Goal: Transaction & Acquisition: Purchase product/service

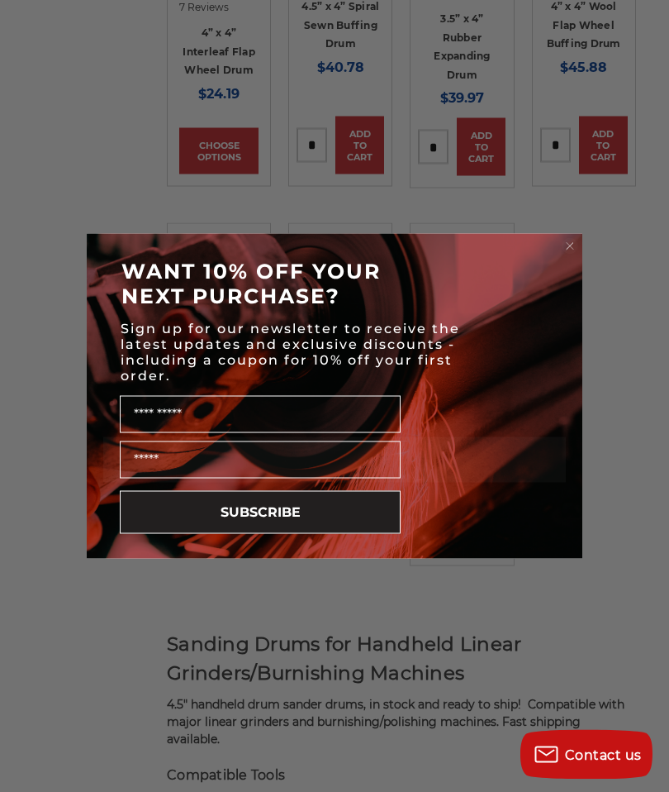
scroll to position [1222, 0]
click at [572, 254] on circle "Close dialog" at bounding box center [571, 246] width 16 height 16
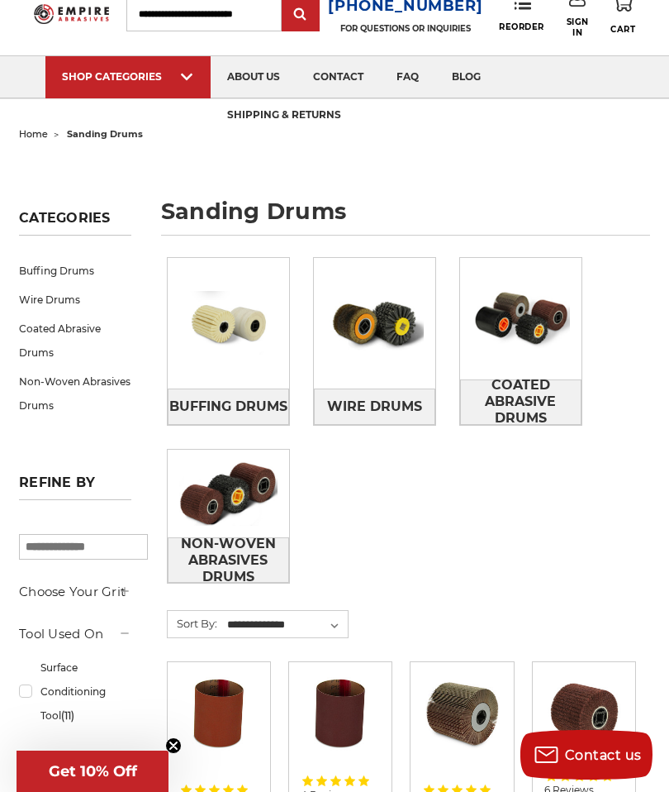
scroll to position [54, 0]
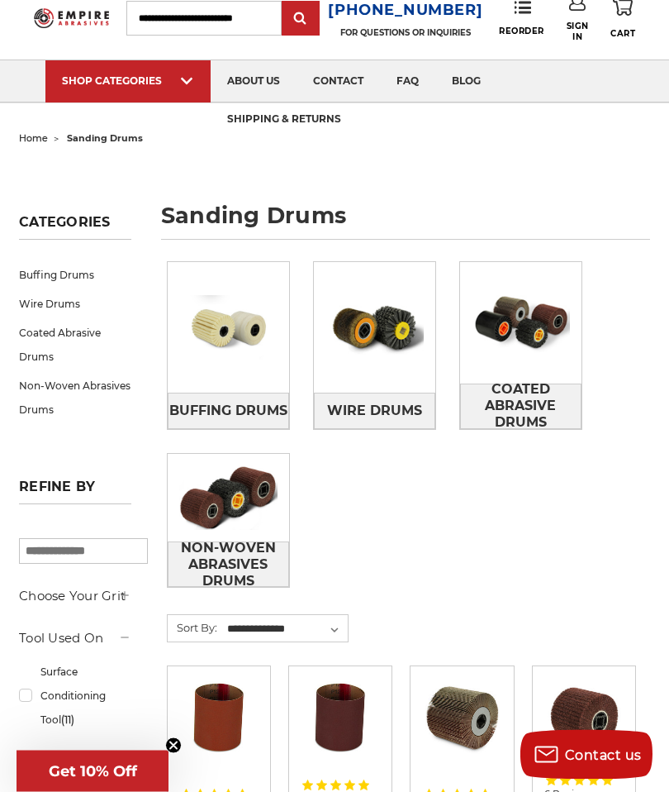
click at [81, 383] on link "Non-Woven Abrasives Drums" at bounding box center [75, 398] width 112 height 53
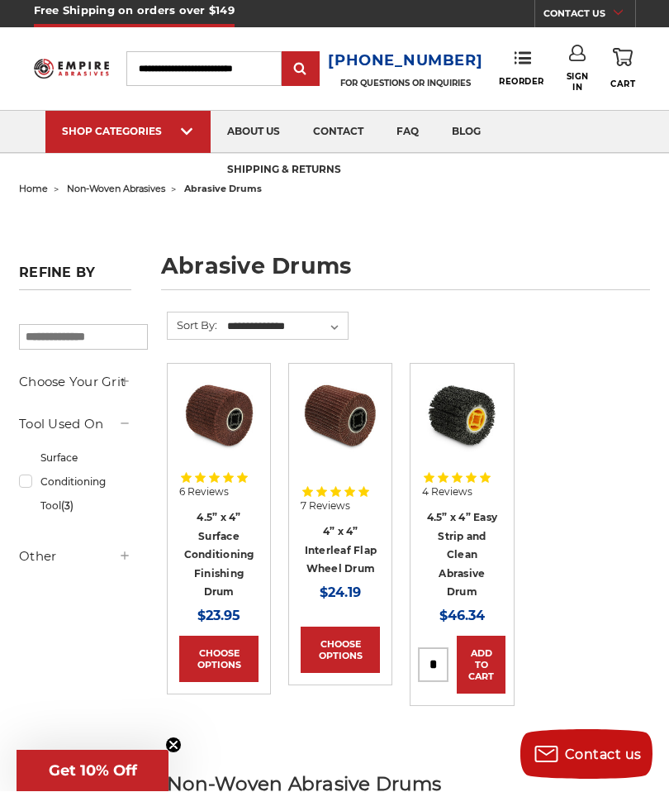
click at [61, 341] on input "search" at bounding box center [83, 338] width 129 height 26
click at [73, 335] on input "search" at bounding box center [83, 338] width 129 height 26
click at [136, 337] on input "search" at bounding box center [83, 338] width 129 height 26
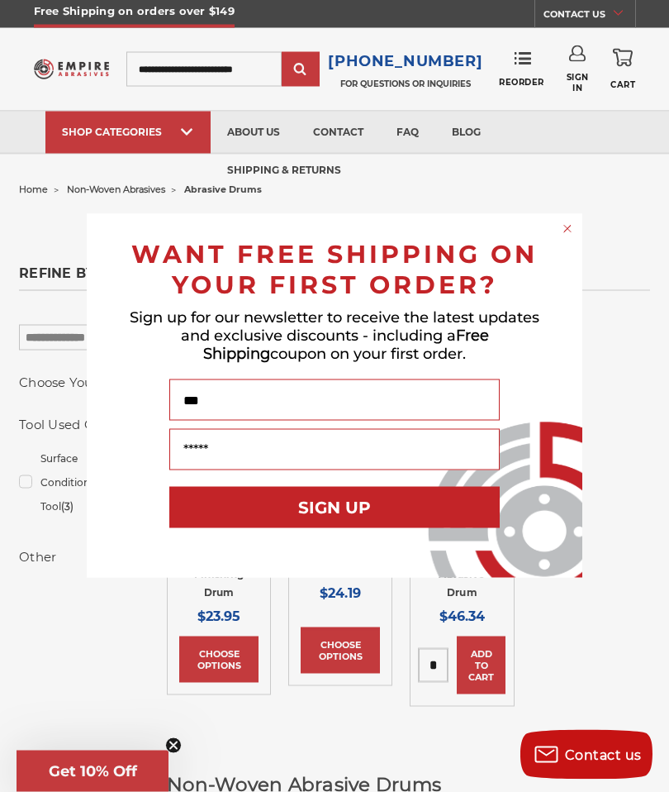
type input "*"
type input "**********"
click input "******" at bounding box center [0, 0] width 0 height 0
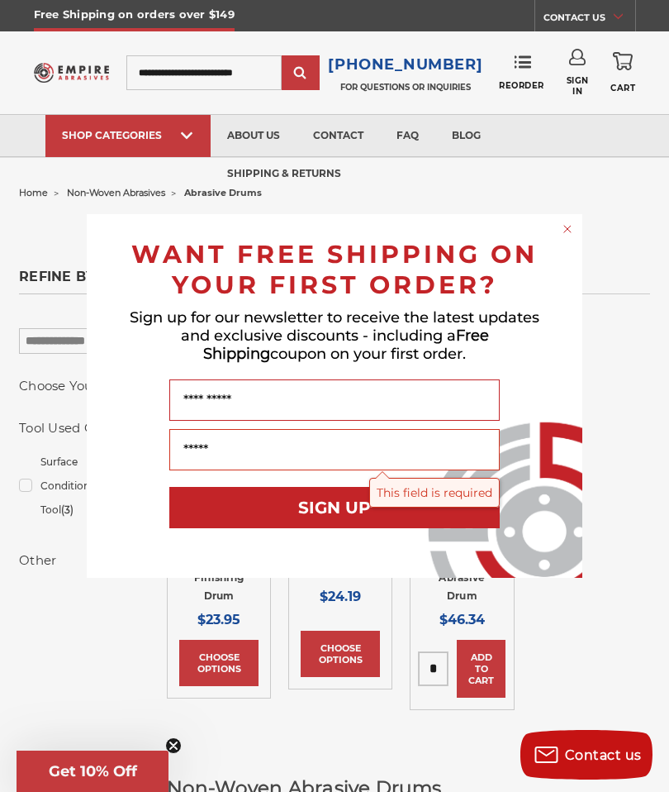
click at [233, 74] on div "Close dialog WANT FREE SHIPPING ON YOUR FIRST ORDER? Sign up for our newsletter…" at bounding box center [334, 396] width 669 height 792
click at [240, 74] on div "Close dialog WANT FREE SHIPPING ON YOUR FIRST ORDER? Sign up for our newsletter…" at bounding box center [334, 396] width 669 height 792
click at [164, 68] on div "Close dialog WANT FREE SHIPPING ON YOUR FIRST ORDER? Sign up for our newsletter…" at bounding box center [334, 396] width 669 height 792
click at [341, 84] on div "Close dialog WANT FREE SHIPPING ON YOUR FIRST ORDER? Sign up for our newsletter…" at bounding box center [334, 396] width 669 height 792
click at [322, 72] on div "Close dialog WANT FREE SHIPPING ON YOUR FIRST ORDER? Sign up for our newsletter…" at bounding box center [334, 396] width 669 height 792
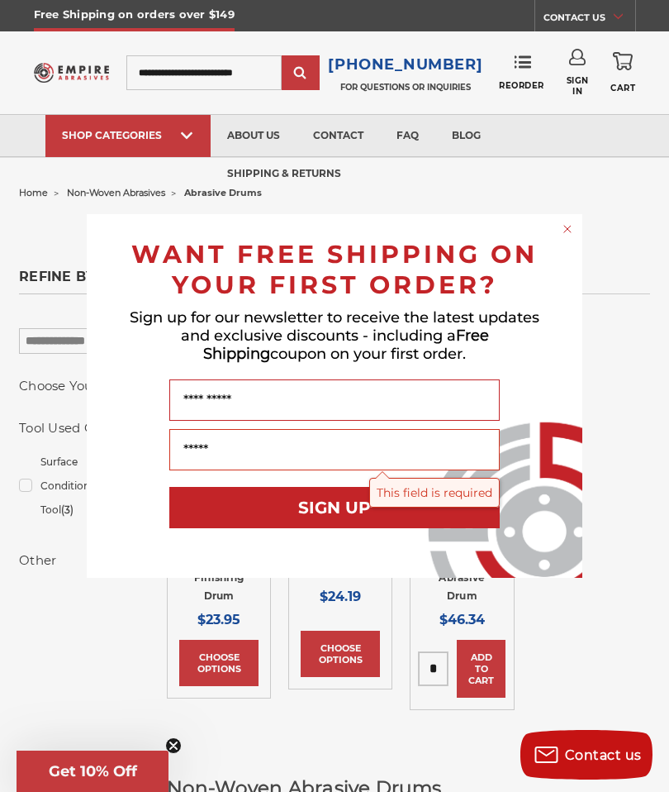
click at [258, 69] on div "Close dialog WANT FREE SHIPPING ON YOUR FIRST ORDER? Sign up for our newsletter…" at bounding box center [334, 396] width 669 height 792
click at [580, 220] on form "WANT FREE SHIPPING ON YOUR FIRST ORDER? Sign up for our newsletter to receive t…" at bounding box center [335, 396] width 496 height 364
click at [573, 234] on icon "Close dialog" at bounding box center [568, 229] width 17 height 17
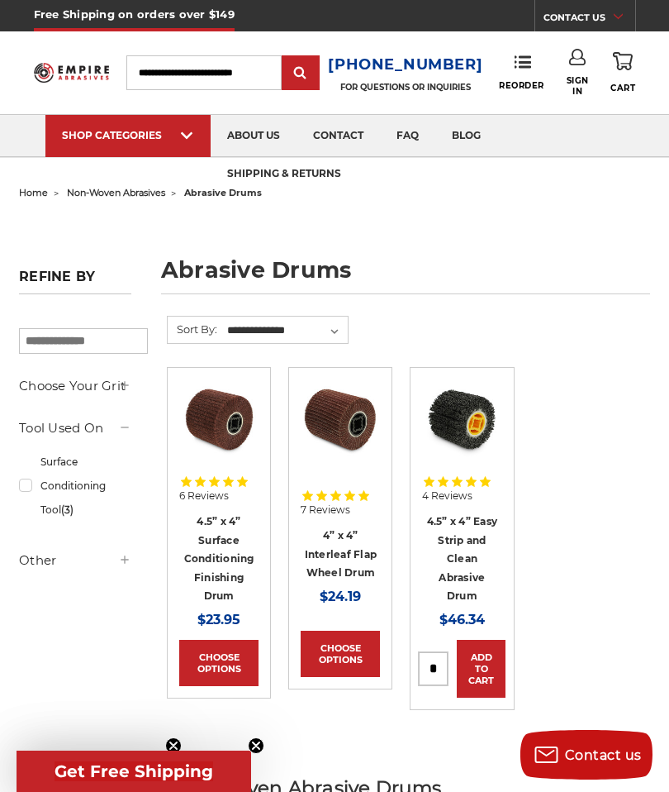
click at [246, 65] on input "Search" at bounding box center [203, 72] width 155 height 35
click at [241, 77] on input "Search" at bounding box center [203, 72] width 155 height 35
paste input "**********"
type input "**********"
click at [317, 79] on input "submit" at bounding box center [300, 73] width 33 height 33
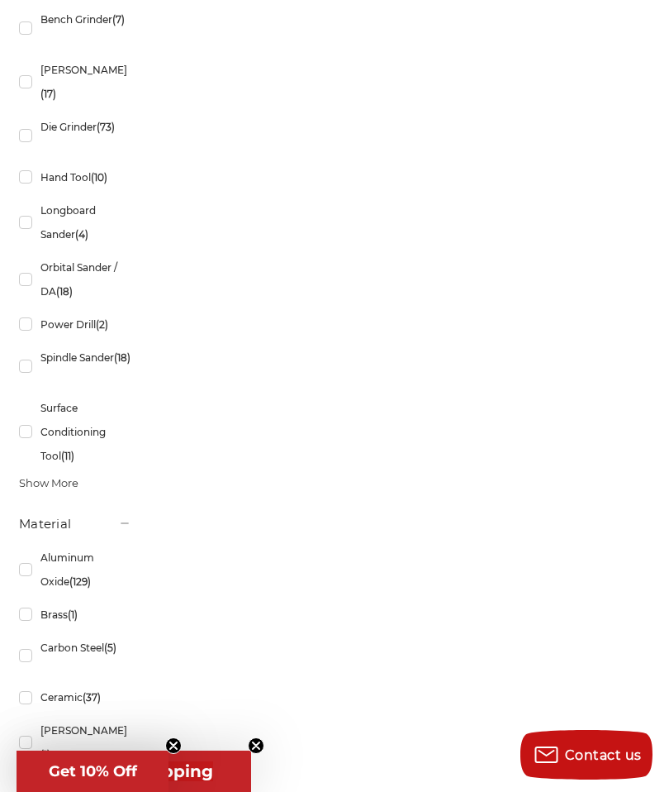
scroll to position [1884, 0]
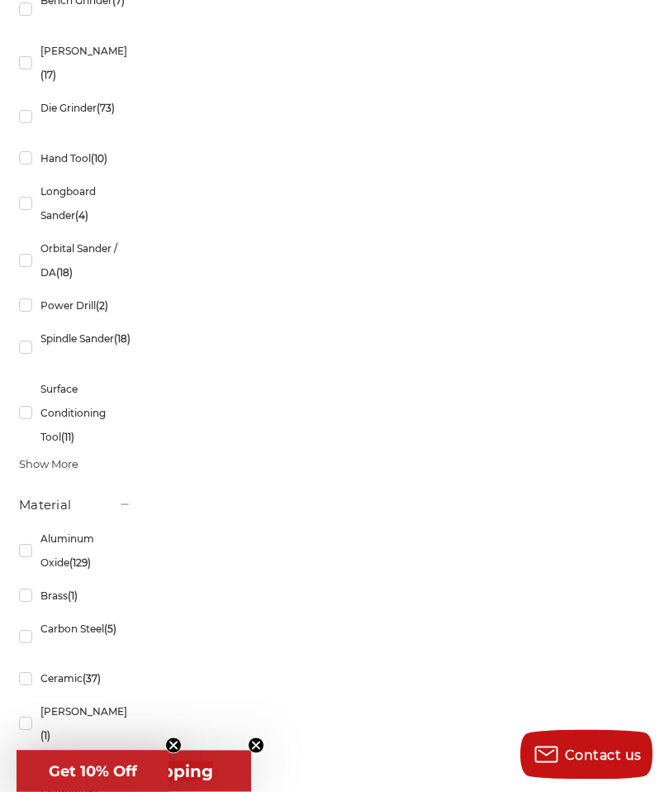
click at [28, 371] on link "Spindle Sander (18)" at bounding box center [75, 348] width 112 height 46
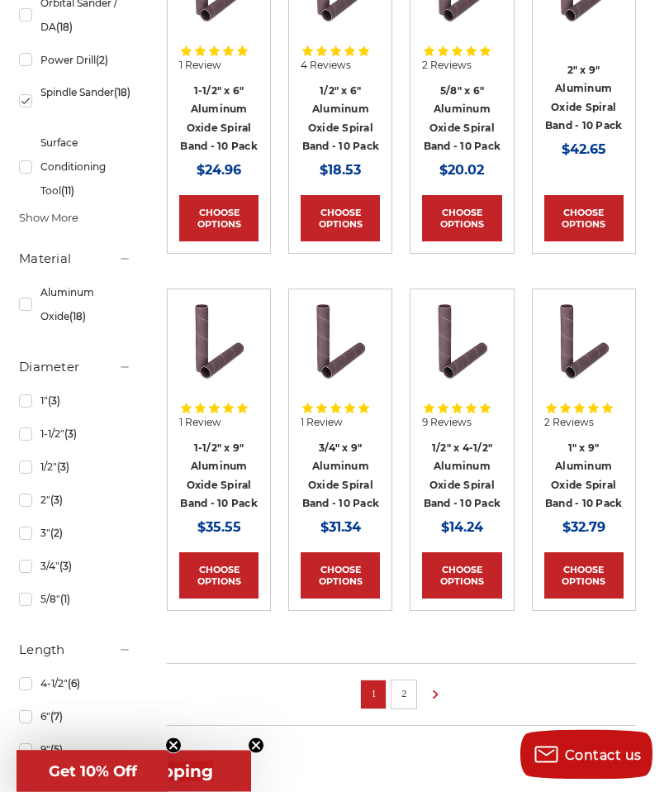
scroll to position [896, 0]
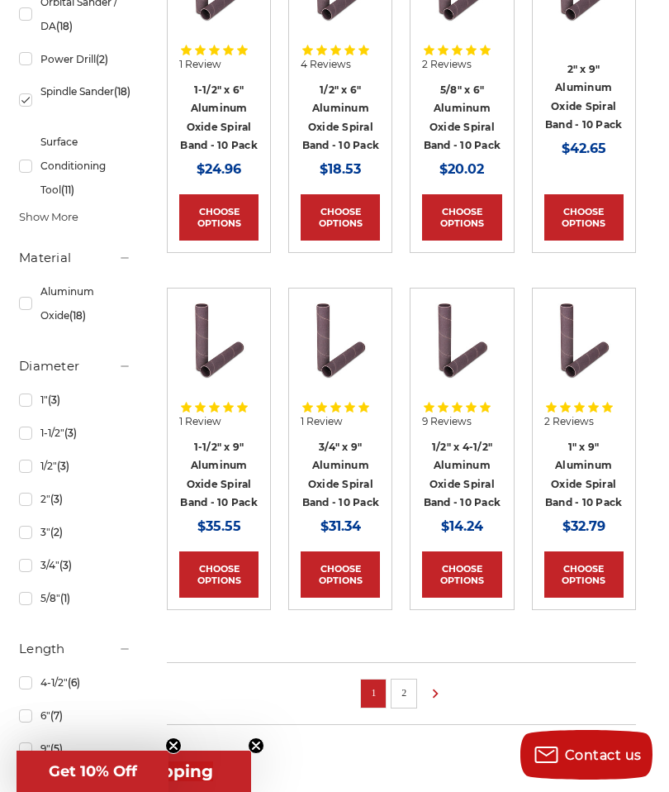
click at [411, 688] on link "2" at bounding box center [404, 693] width 17 height 18
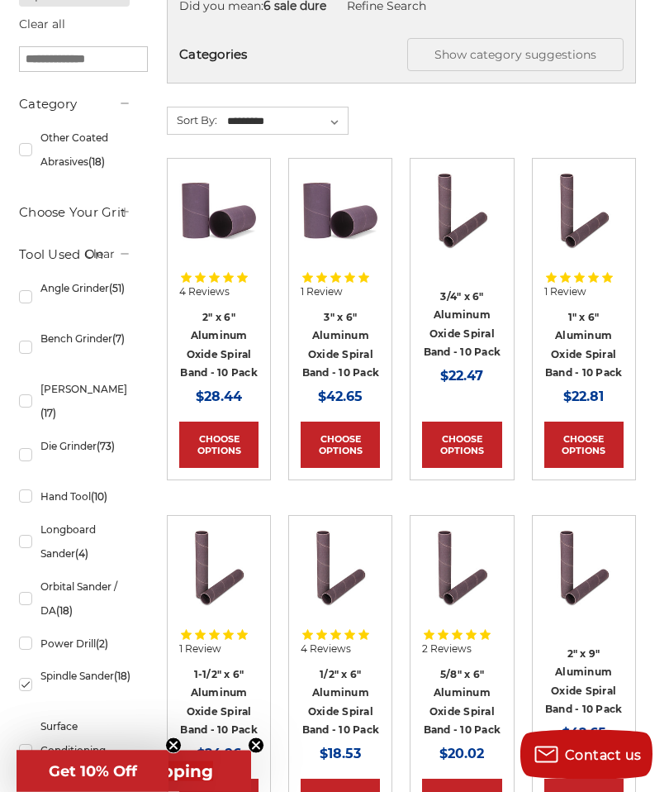
scroll to position [312, 0]
click at [226, 447] on link "Choose Options" at bounding box center [218, 445] width 79 height 46
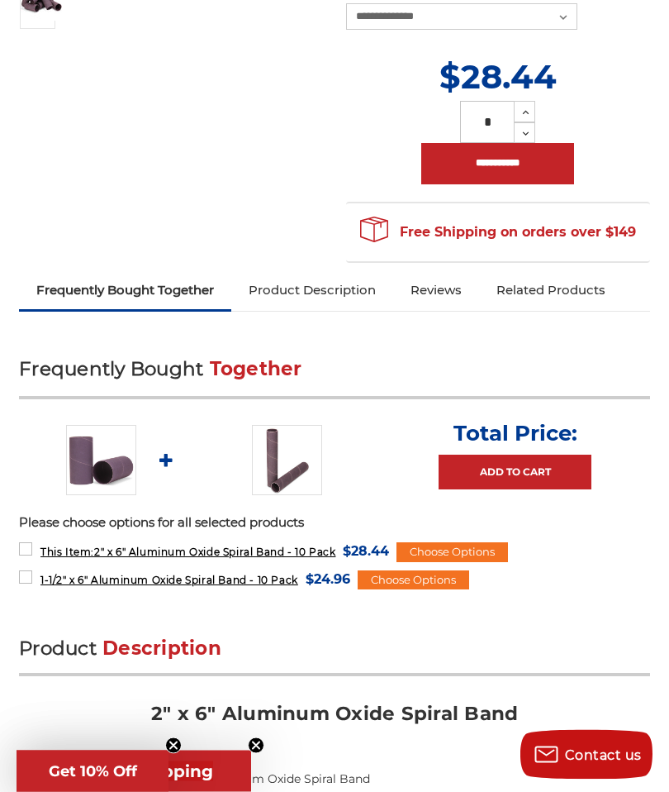
scroll to position [466, 0]
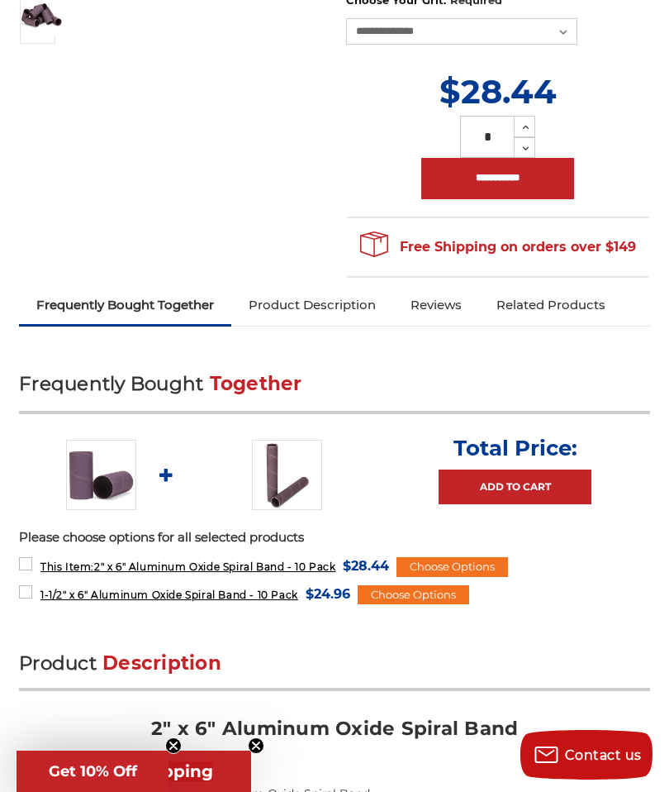
click at [374, 302] on link "Product Description" at bounding box center [312, 305] width 162 height 36
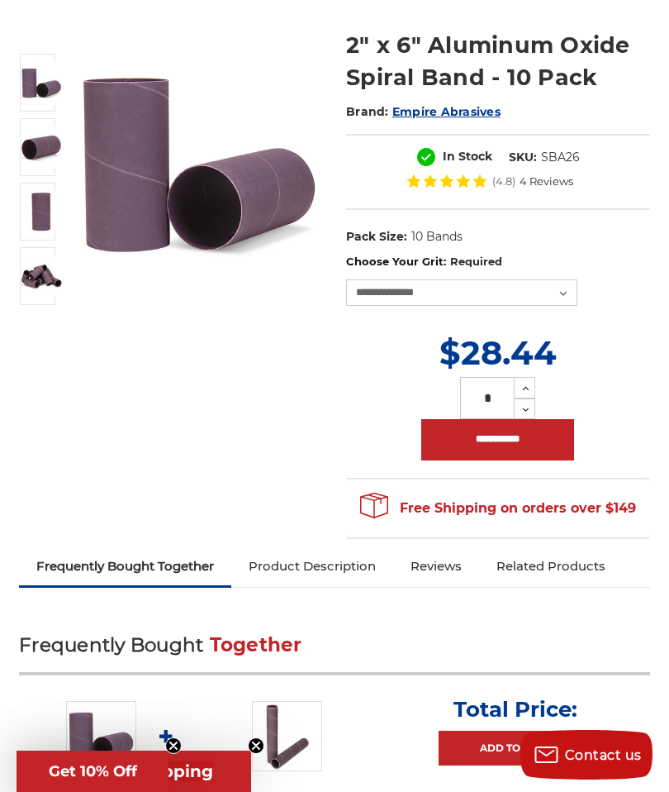
scroll to position [203, 0]
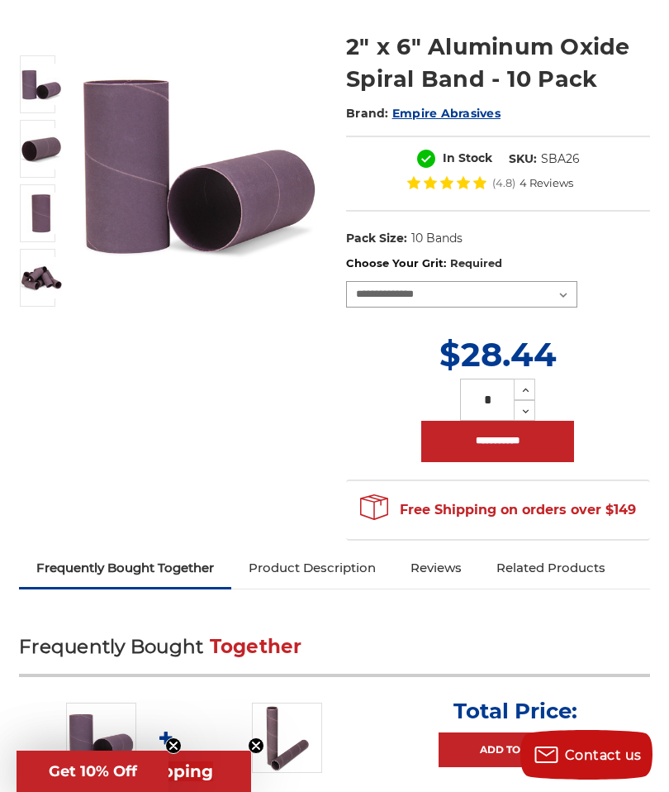
click at [569, 291] on select "**********" at bounding box center [461, 294] width 231 height 26
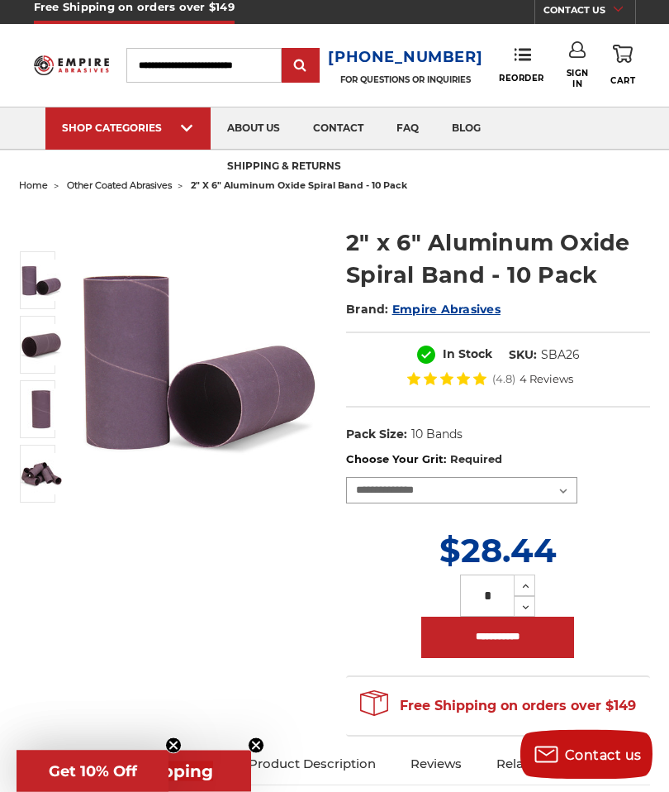
scroll to position [0, 0]
